Goal: Task Accomplishment & Management: Manage account settings

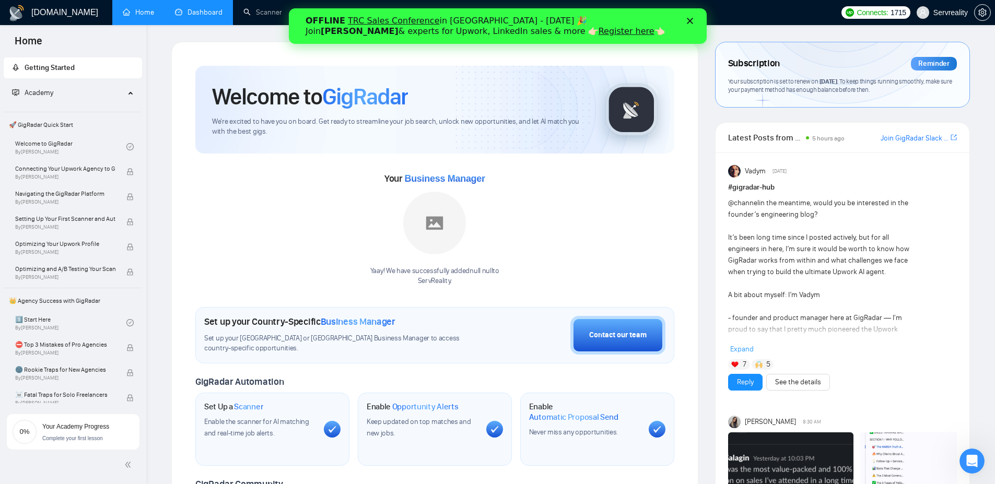
click at [193, 17] on link "Dashboard" at bounding box center [199, 12] width 48 height 9
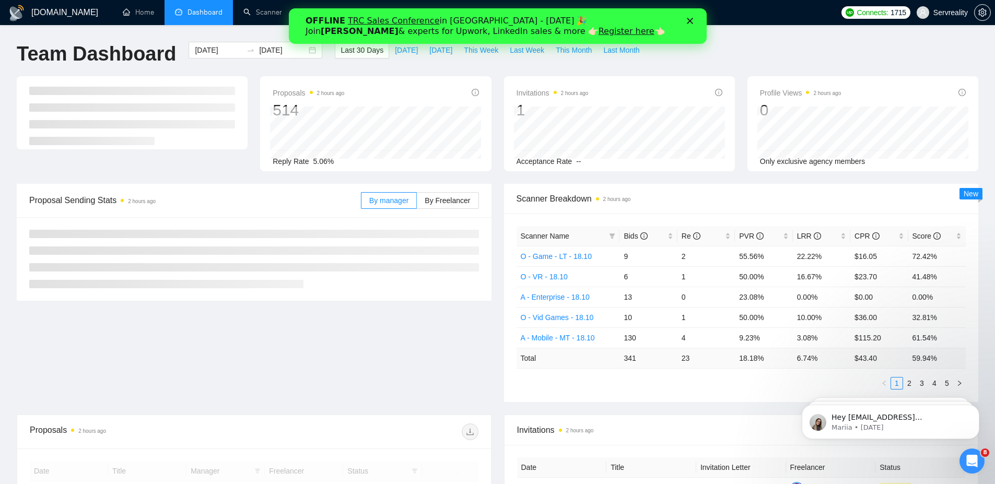
click at [689, 20] on polygon "Close" at bounding box center [690, 21] width 6 height 6
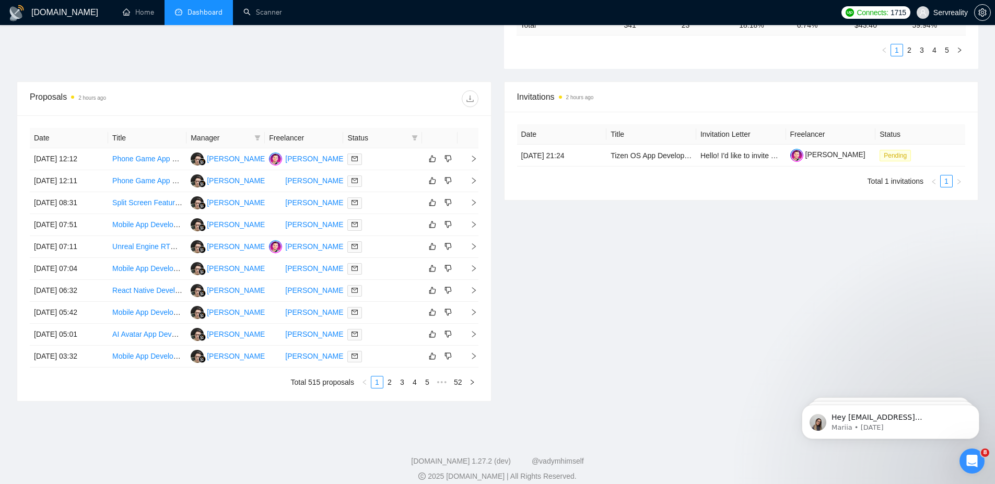
scroll to position [344, 0]
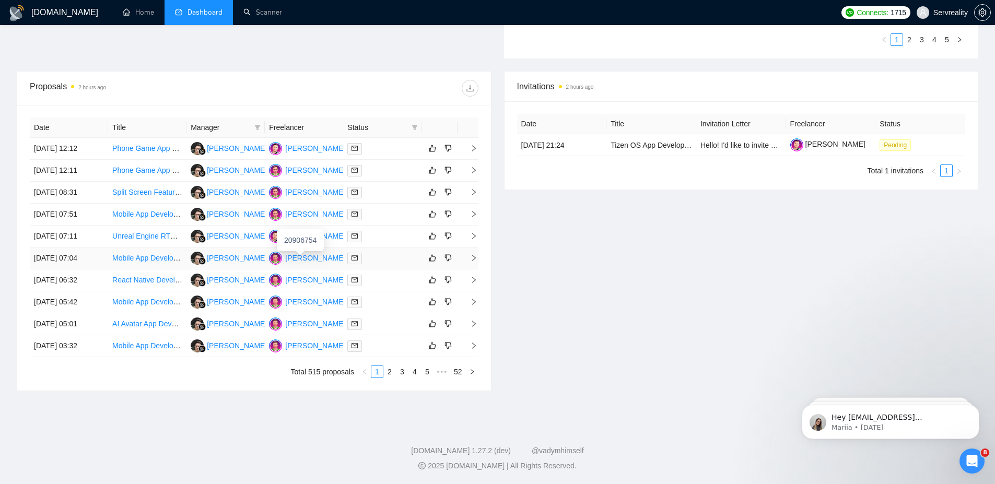
click at [309, 258] on div "[PERSON_NAME]" at bounding box center [315, 257] width 60 height 11
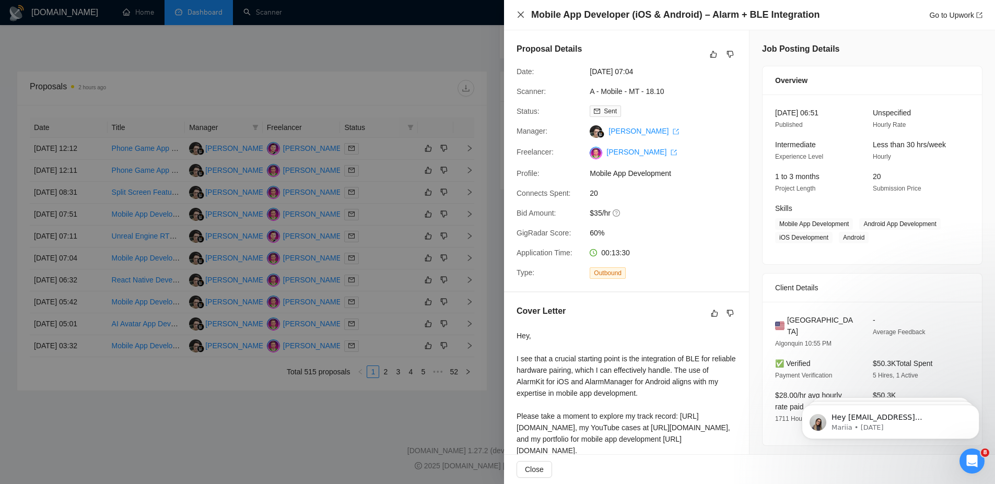
click at [518, 18] on icon "close" at bounding box center [521, 14] width 8 height 8
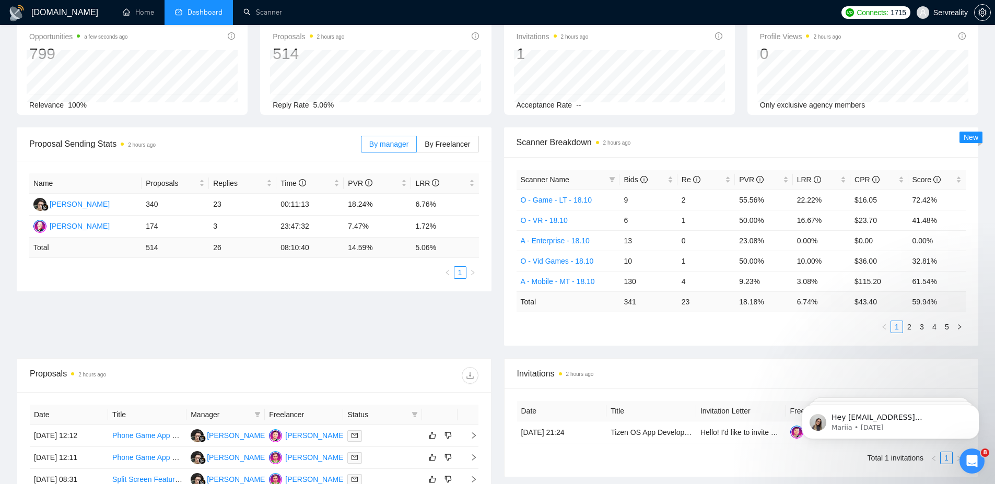
scroll to position [63, 0]
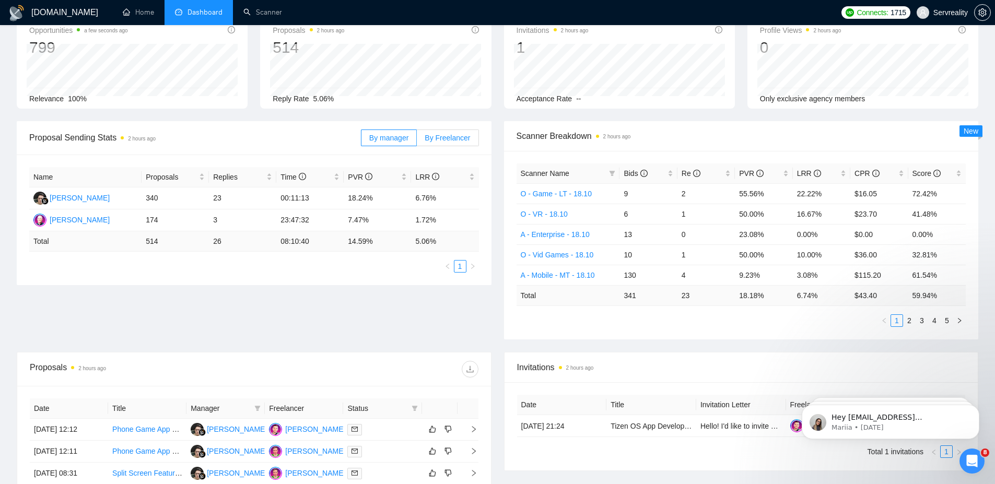
click at [432, 132] on label "By Freelancer" at bounding box center [448, 138] width 62 height 17
click at [417, 141] on input "By Freelancer" at bounding box center [417, 141] width 0 height 0
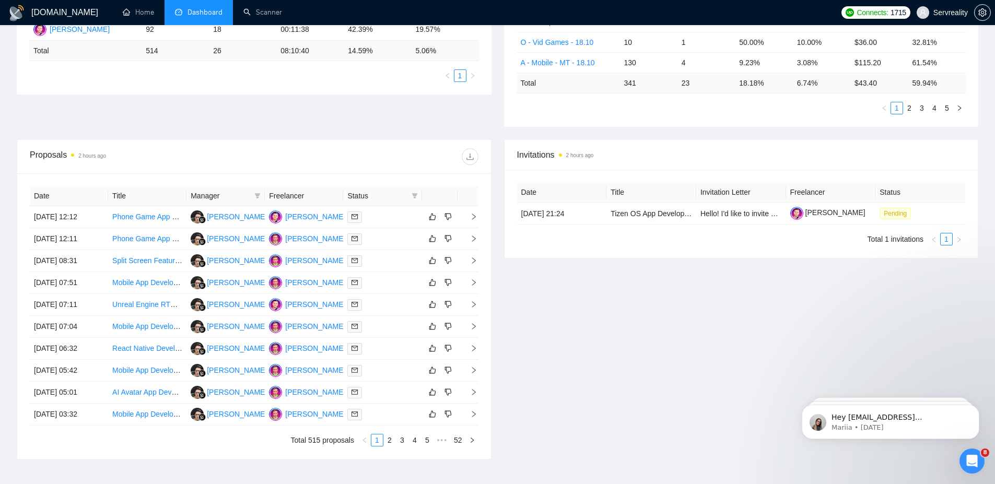
scroll to position [344, 0]
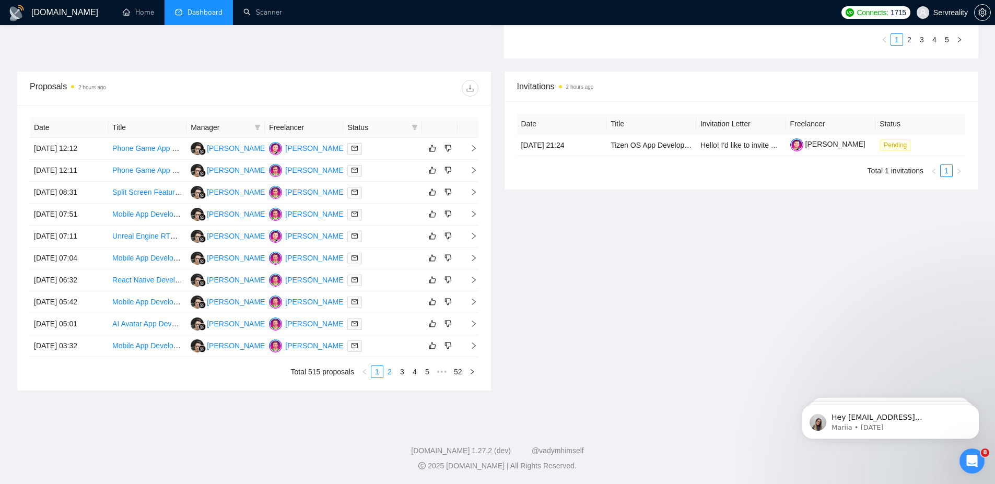
click at [389, 374] on link "2" at bounding box center [389, 371] width 11 height 11
click at [402, 373] on link "3" at bounding box center [402, 371] width 11 height 11
click at [375, 370] on link "1" at bounding box center [377, 371] width 11 height 11
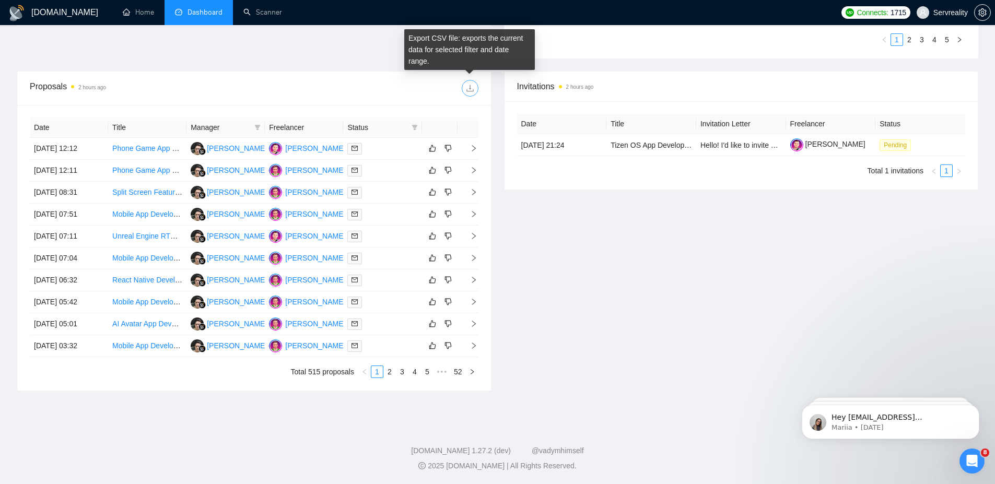
click at [470, 89] on icon "download" at bounding box center [470, 88] width 7 height 7
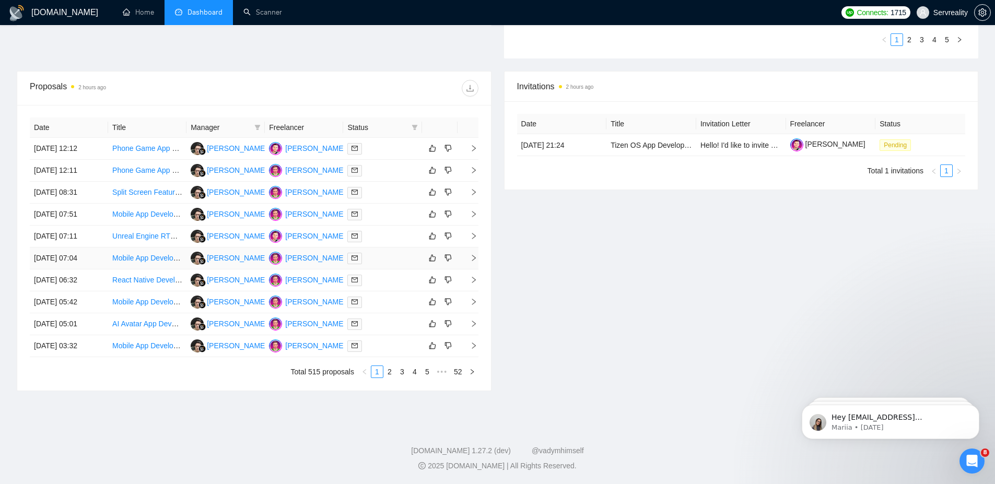
scroll to position [328, 0]
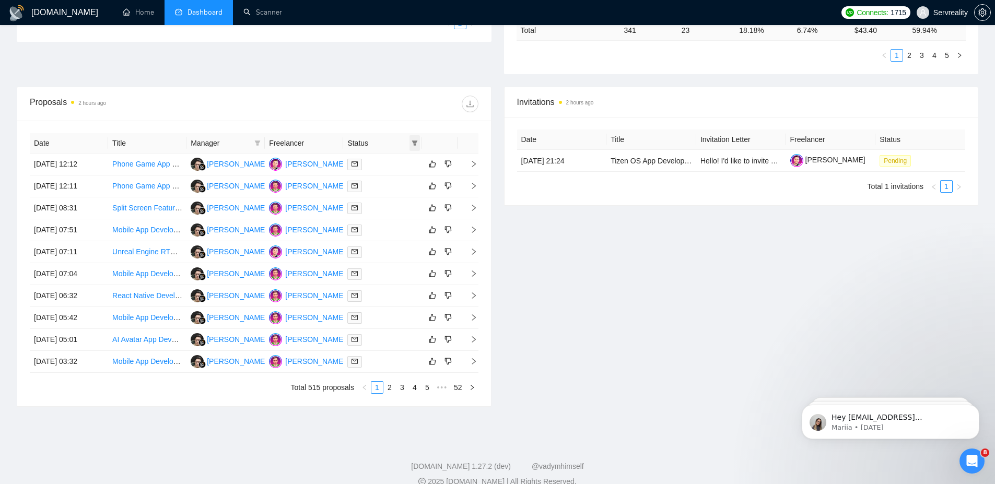
click at [414, 142] on icon "filter" at bounding box center [415, 143] width 6 height 5
click at [367, 104] on div at bounding box center [366, 104] width 224 height 17
click at [79, 145] on th "Date" at bounding box center [69, 143] width 78 height 20
click at [98, 143] on th "Date" at bounding box center [69, 143] width 78 height 20
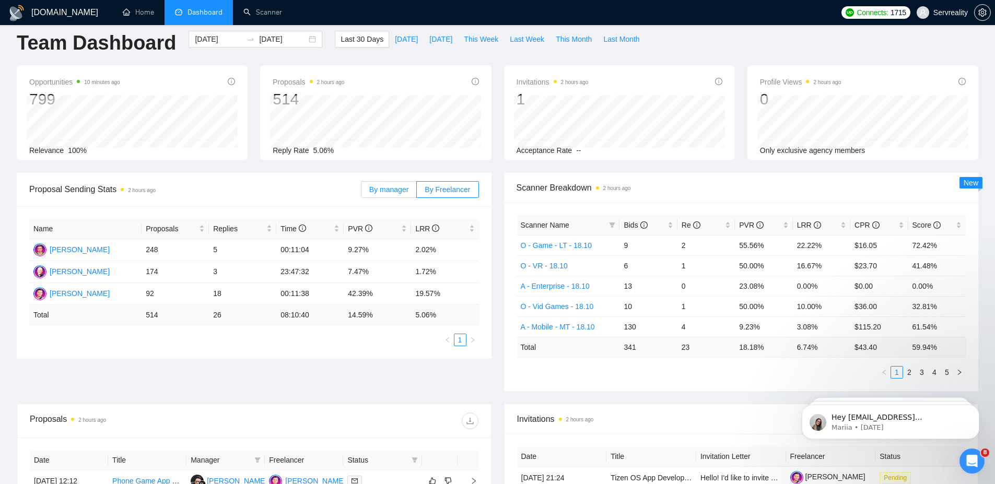
scroll to position [0, 0]
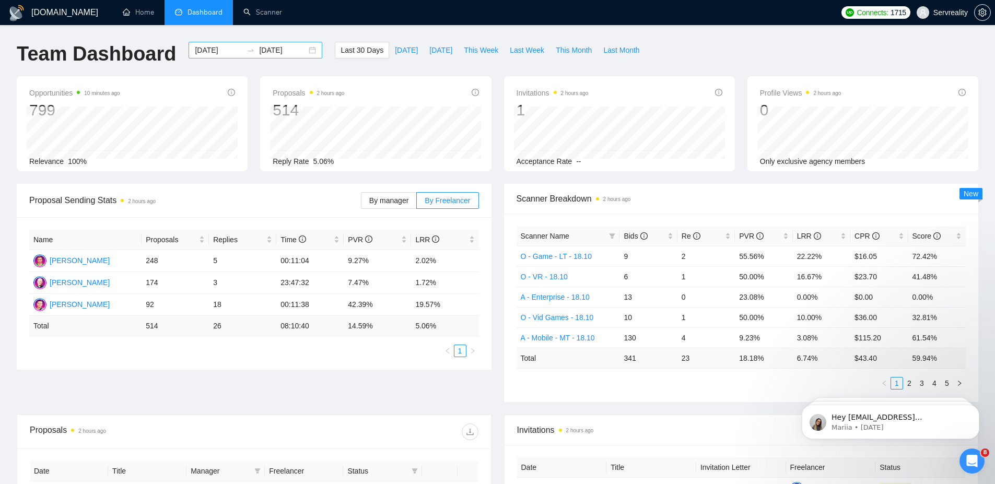
click at [315, 47] on div "[DATE] [DATE]" at bounding box center [256, 50] width 134 height 17
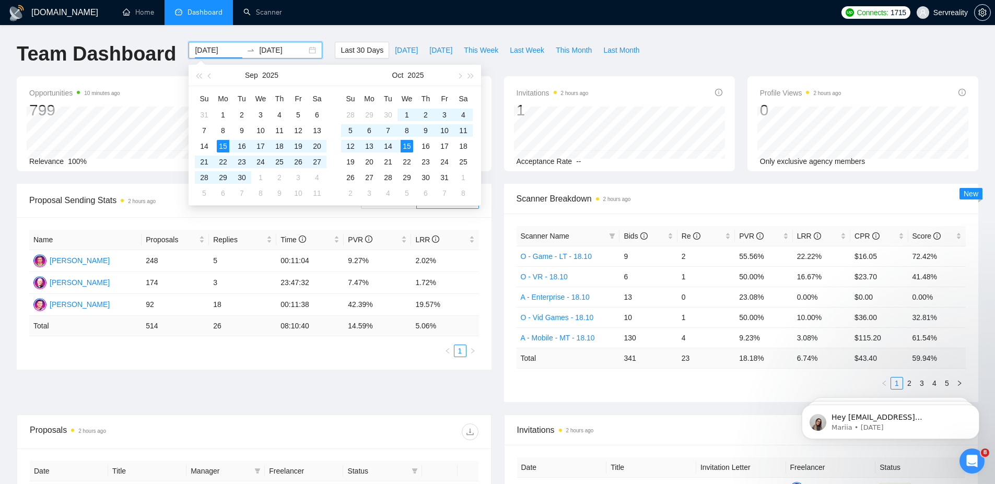
click at [316, 51] on div "[DATE] [DATE]" at bounding box center [256, 50] width 134 height 17
click at [210, 77] on span "button" at bounding box center [210, 75] width 5 height 5
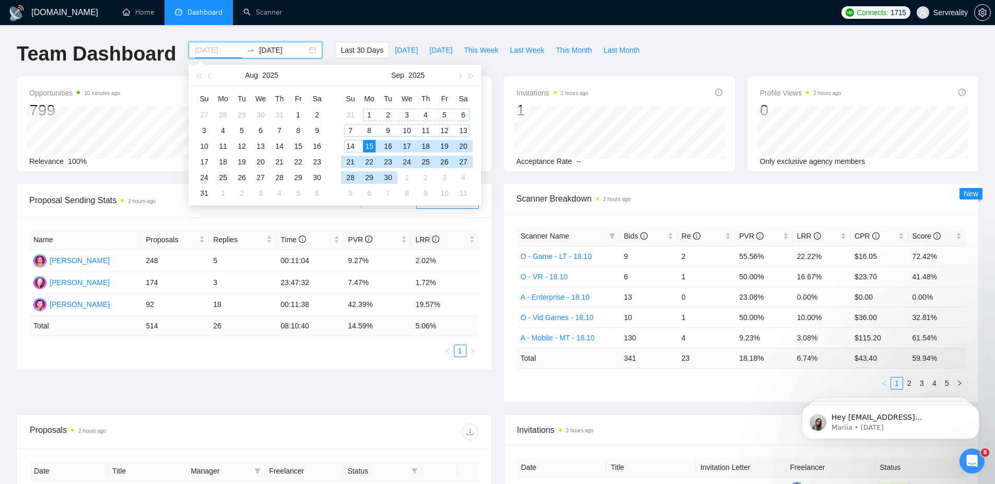
type input "[DATE]"
click at [223, 178] on div "25" at bounding box center [223, 177] width 13 height 13
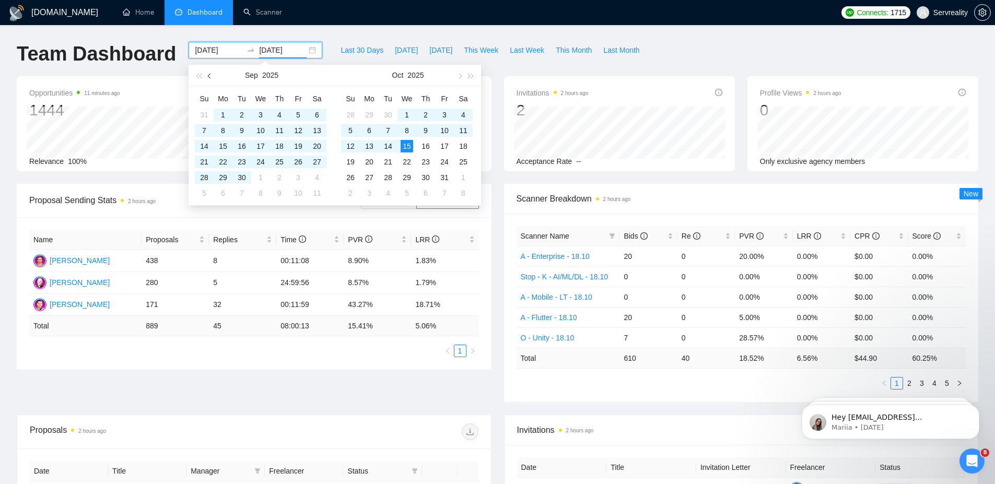
click at [209, 78] on button "button" at bounding box center [209, 75] width 11 height 21
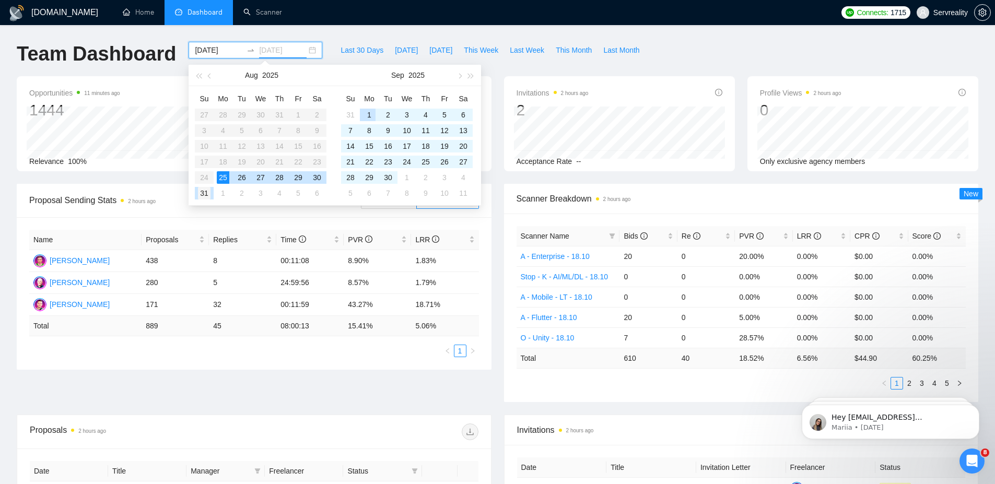
type input "[DATE]"
click at [204, 195] on div "31" at bounding box center [204, 193] width 13 height 13
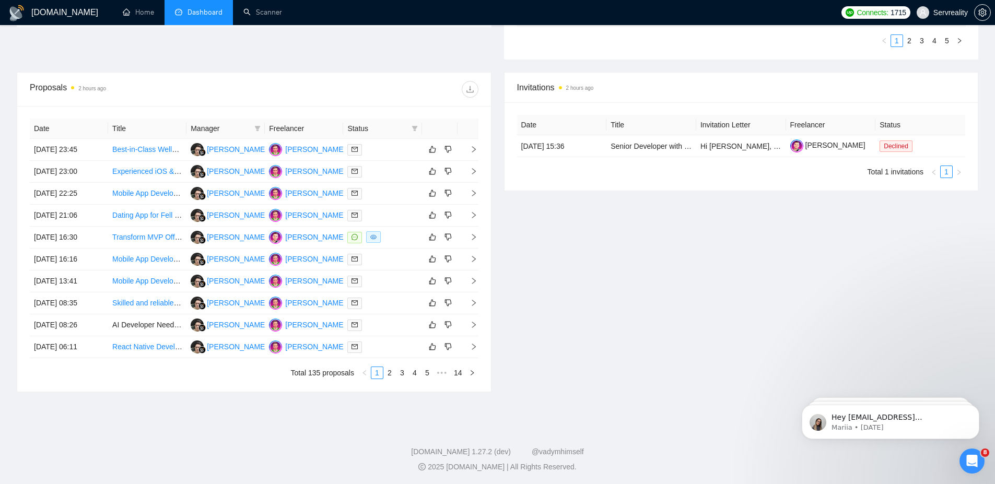
scroll to position [344, 0]
click at [478, 152] on td at bounding box center [468, 149] width 21 height 22
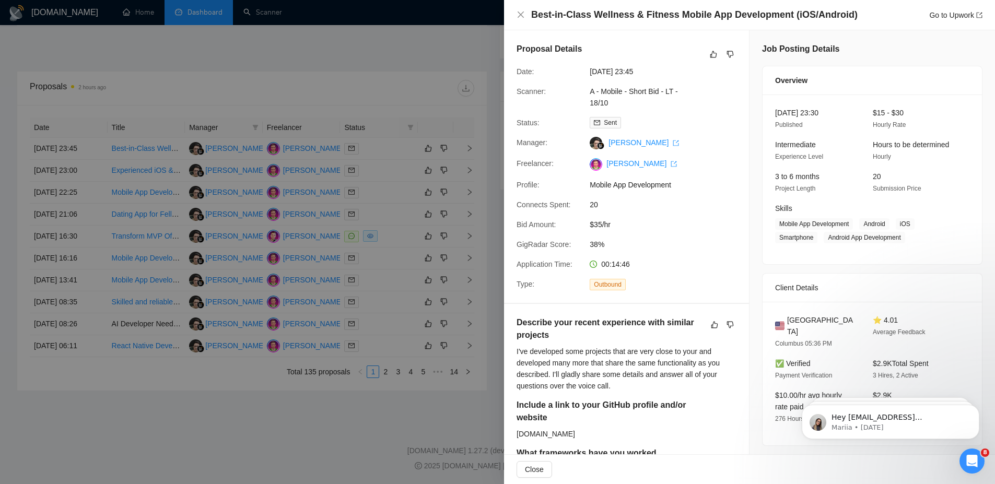
click at [491, 91] on div at bounding box center [497, 242] width 995 height 484
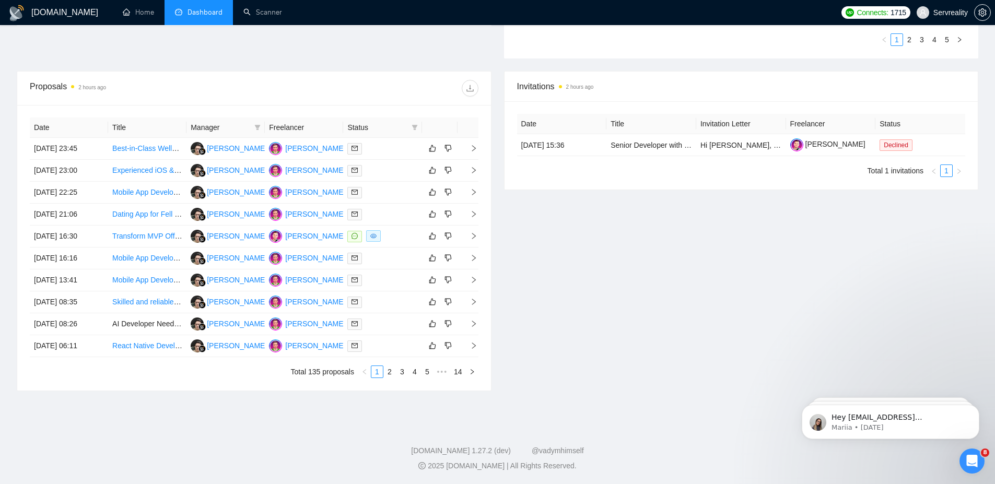
click at [298, 126] on th "Freelancer" at bounding box center [304, 128] width 78 height 20
click at [333, 126] on th "Freelancer" at bounding box center [304, 128] width 78 height 20
click at [286, 125] on th "Freelancer" at bounding box center [304, 128] width 78 height 20
click at [279, 126] on th "Freelancer" at bounding box center [304, 128] width 78 height 20
click at [304, 126] on th "Freelancer" at bounding box center [304, 128] width 78 height 20
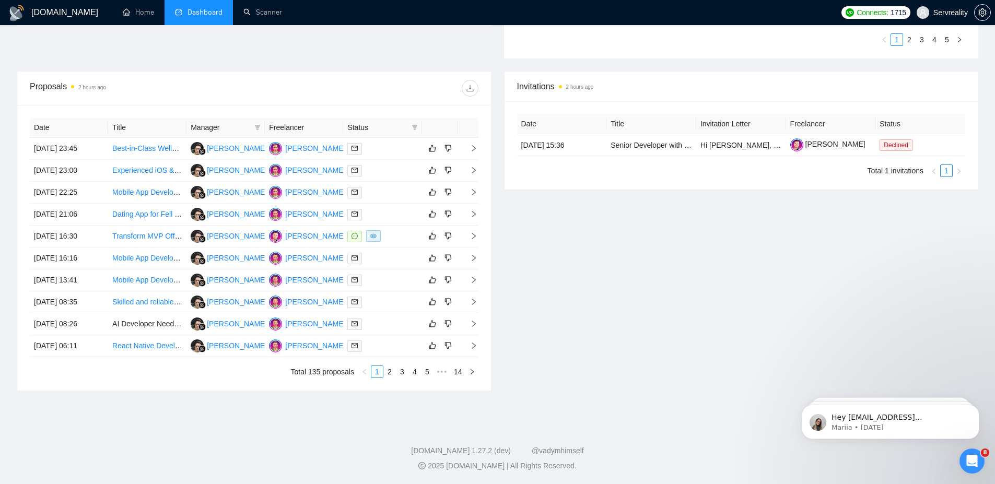
click at [300, 126] on th "Freelancer" at bounding box center [304, 128] width 78 height 20
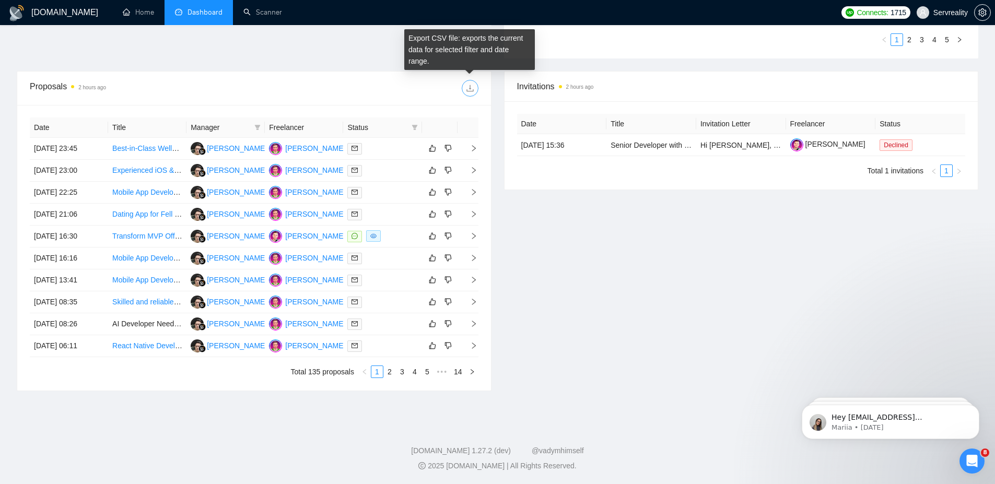
click at [474, 91] on span "download" at bounding box center [470, 88] width 16 height 8
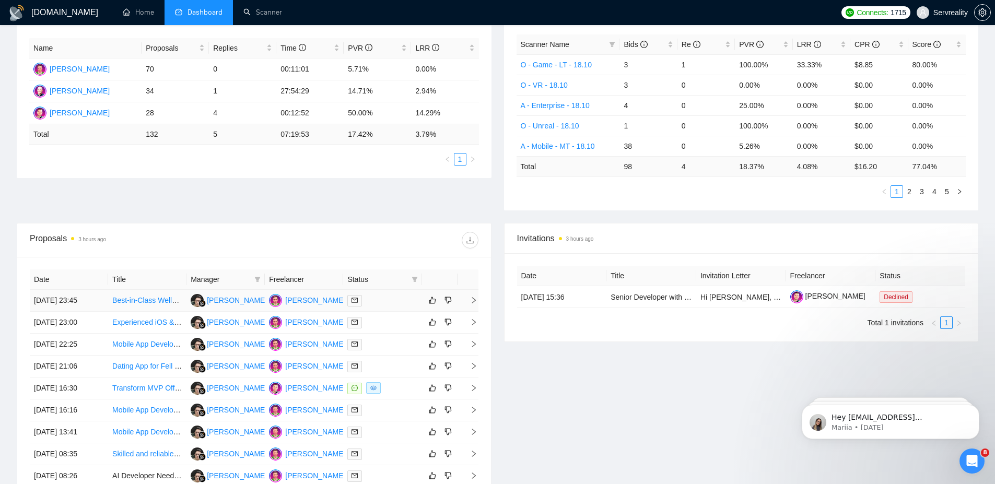
scroll to position [0, 0]
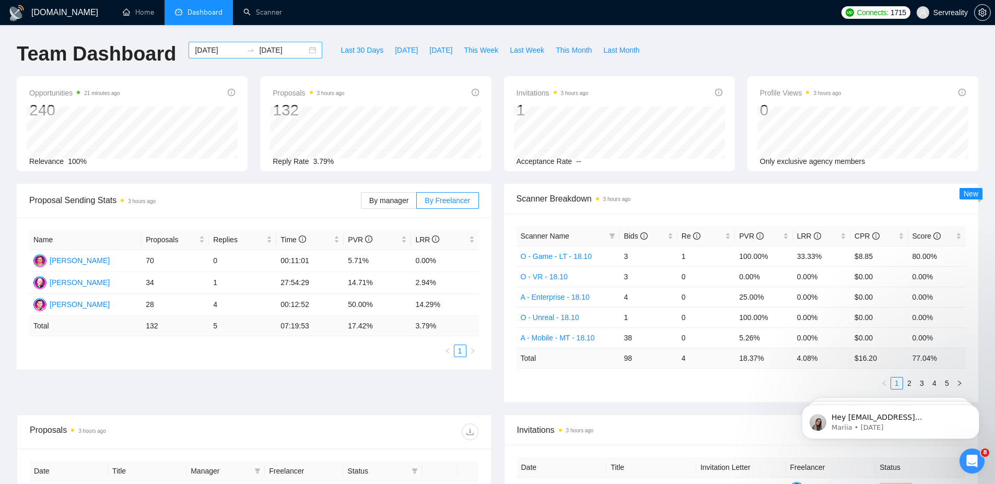
click at [315, 51] on div "[DATE] [DATE]" at bounding box center [256, 50] width 134 height 17
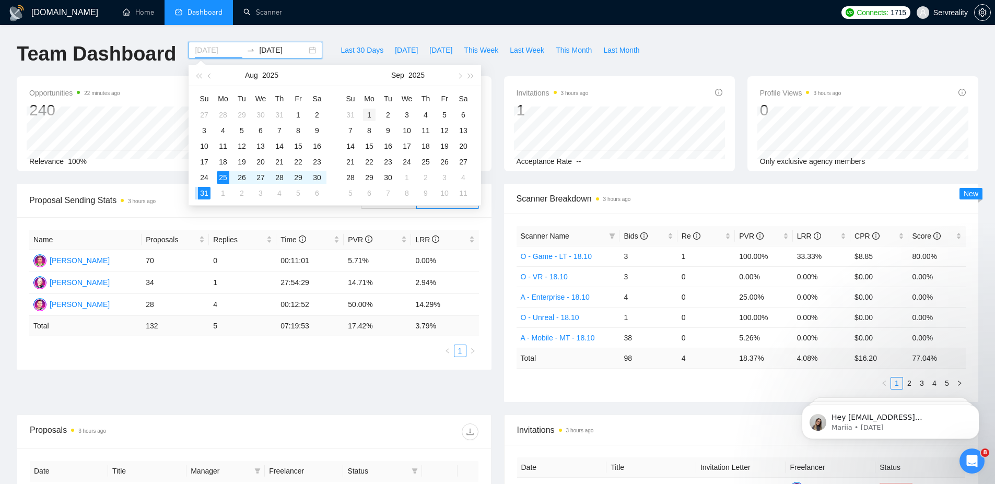
type input "[DATE]"
click at [371, 117] on div "1" at bounding box center [369, 115] width 13 height 13
type input "[DATE]"
click at [462, 78] on button "button" at bounding box center [459, 75] width 11 height 21
type input "[DATE]"
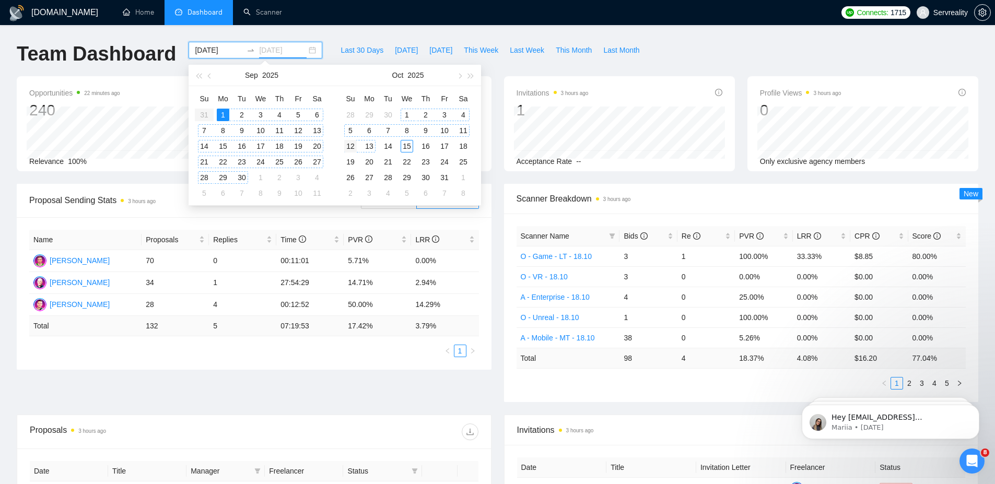
type input "[DATE]"
click at [353, 148] on div "12" at bounding box center [350, 146] width 13 height 13
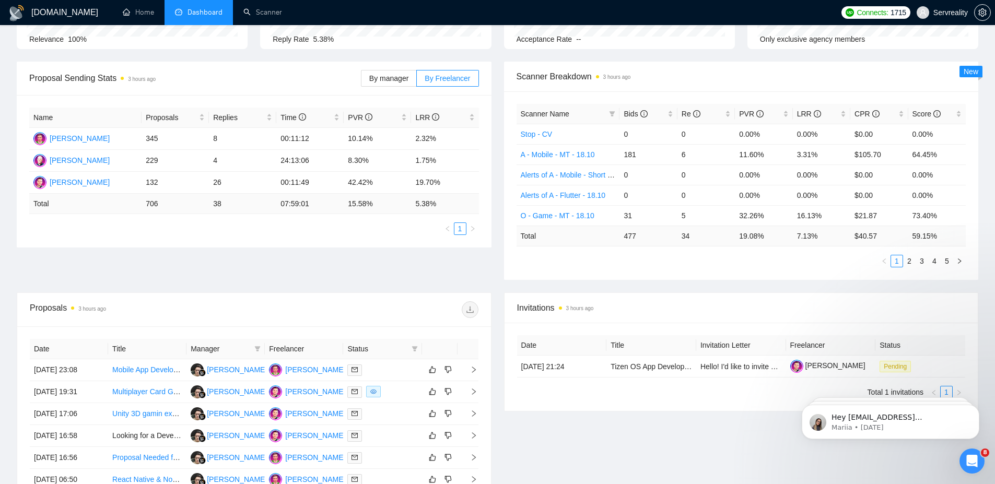
scroll to position [344, 0]
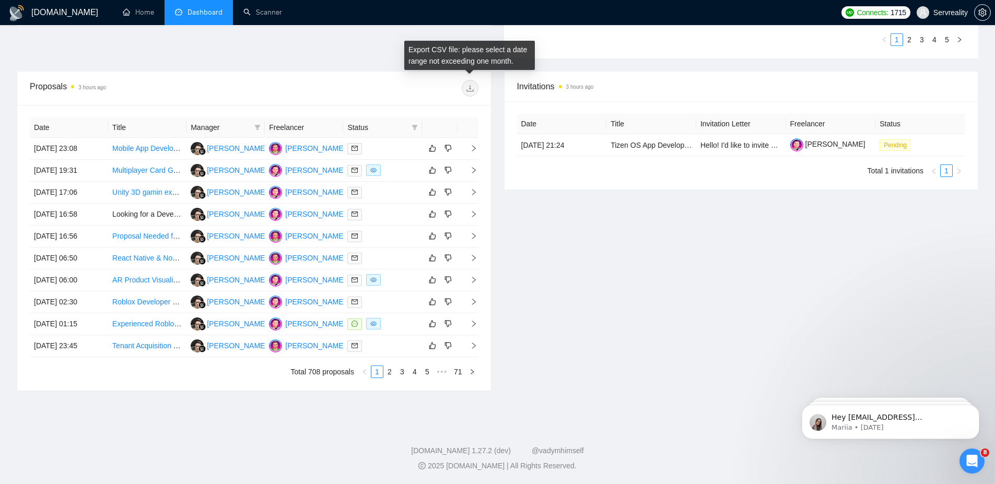
click at [476, 88] on span at bounding box center [470, 88] width 17 height 17
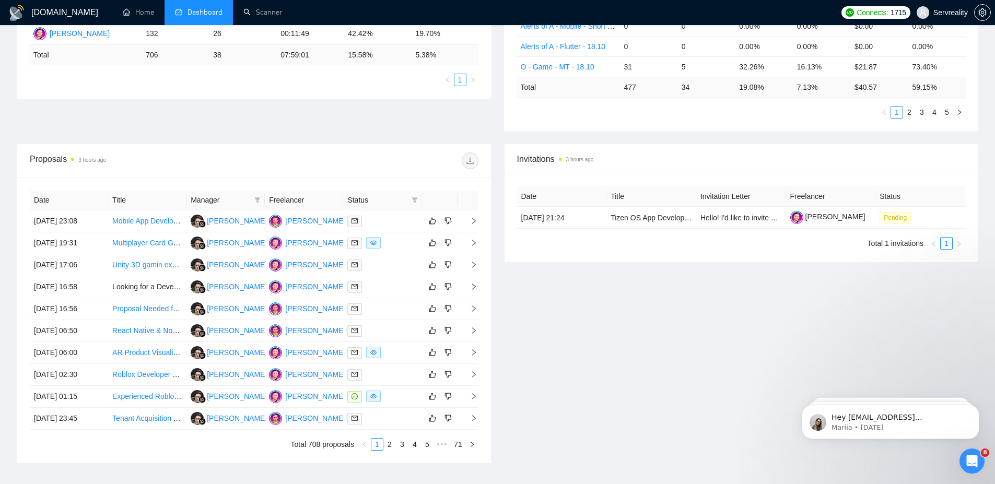
scroll to position [0, 0]
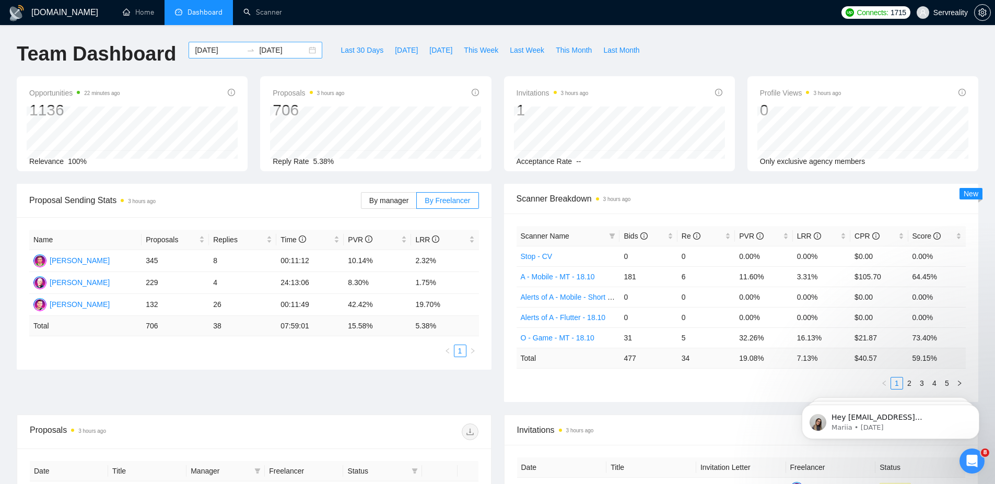
click at [317, 49] on div "[DATE] [DATE]" at bounding box center [256, 50] width 134 height 17
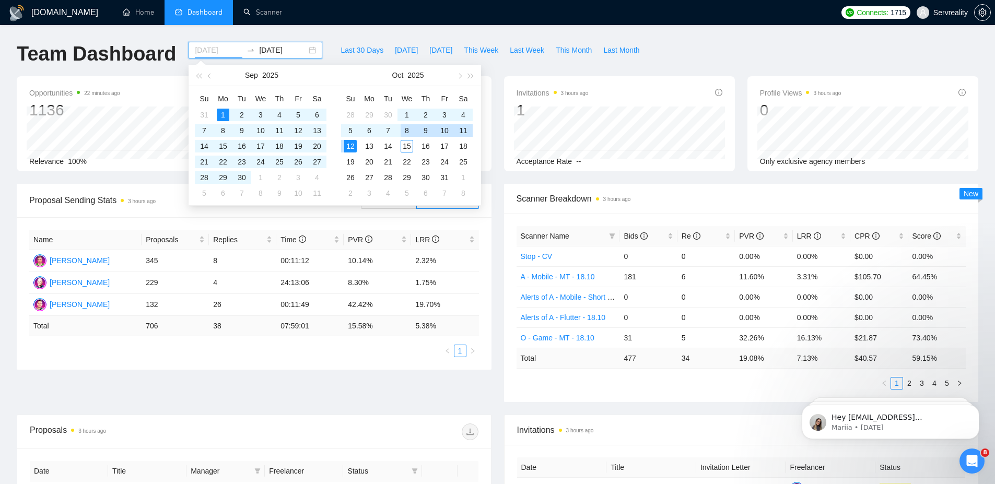
type input "[DATE]"
click at [418, 77] on button "2025" at bounding box center [416, 75] width 16 height 21
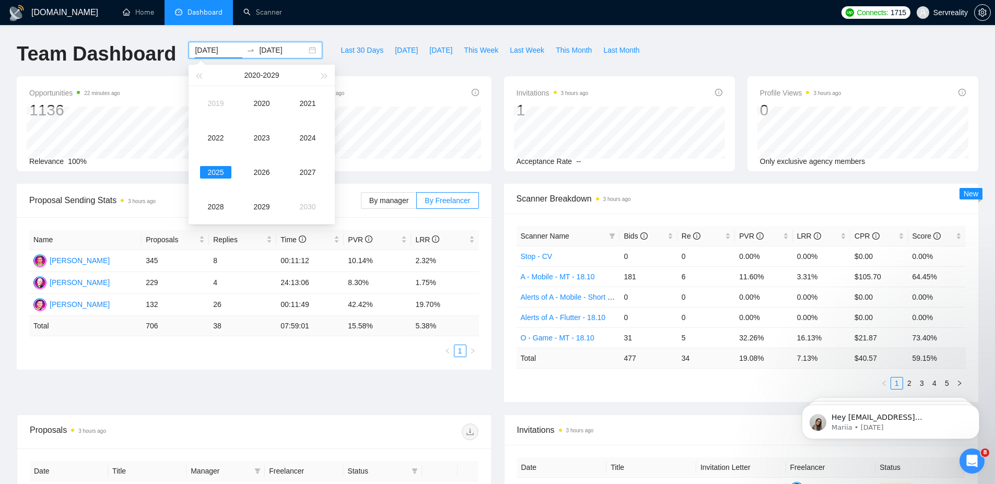
click at [274, 48] on input "[DATE]" at bounding box center [283, 49] width 48 height 11
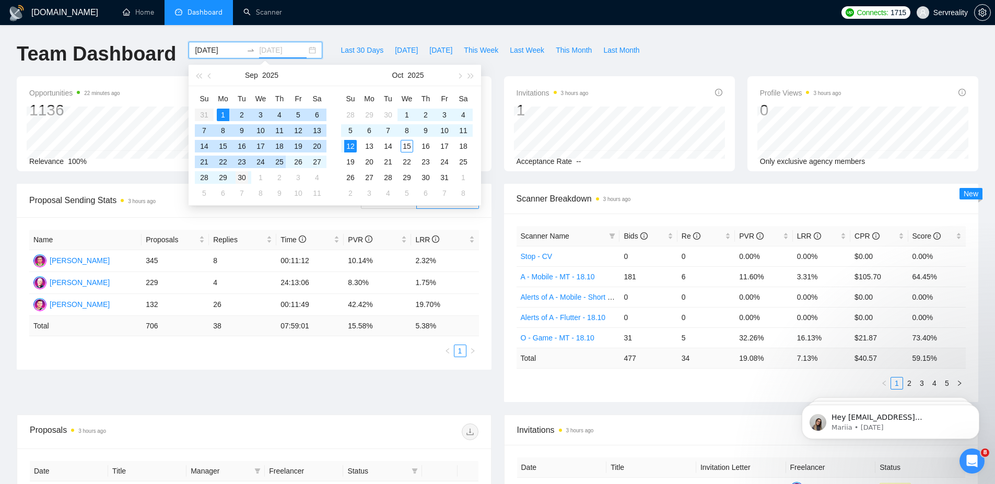
type input "[DATE]"
click at [240, 178] on div "30" at bounding box center [242, 177] width 13 height 13
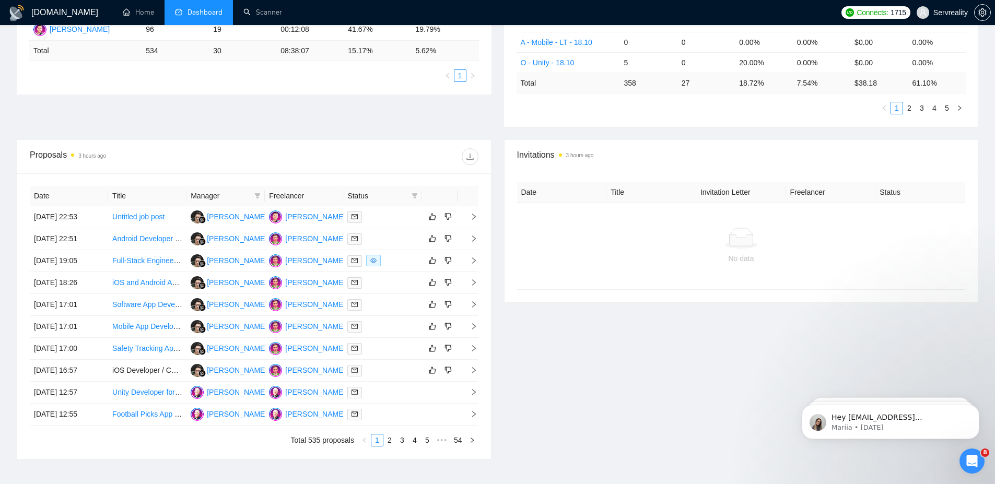
scroll to position [344, 0]
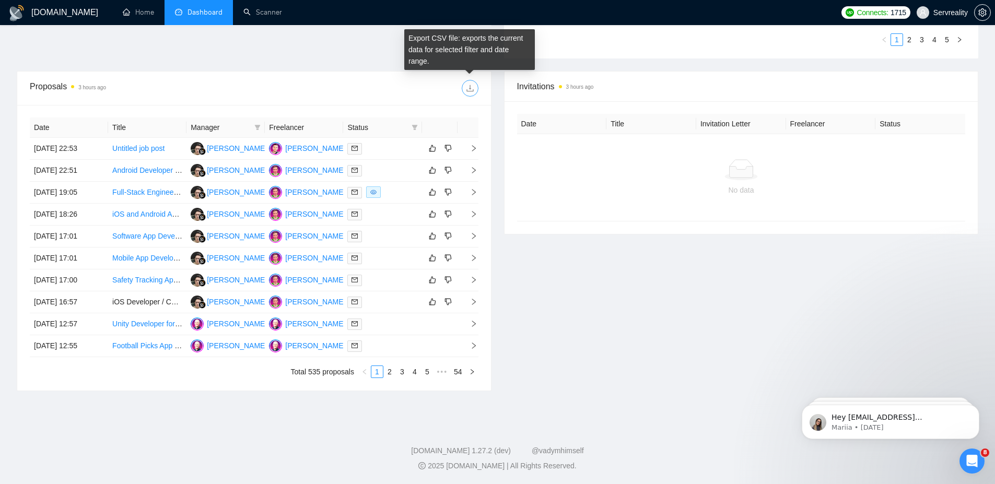
click at [474, 87] on icon "download" at bounding box center [470, 88] width 8 height 8
